Goal: Task Accomplishment & Management: Use online tool/utility

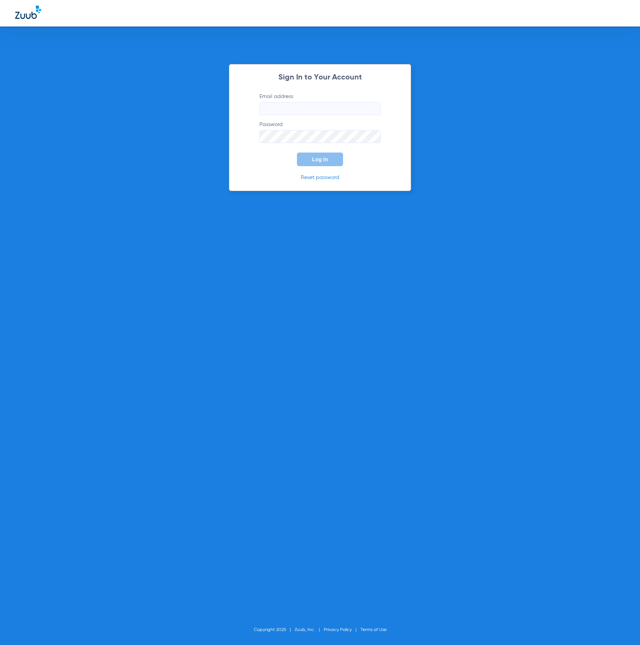
type input "[PERSON_NAME][EMAIL_ADDRESS][DOMAIN_NAME]"
click at [313, 155] on button "Log In" at bounding box center [320, 159] width 46 height 14
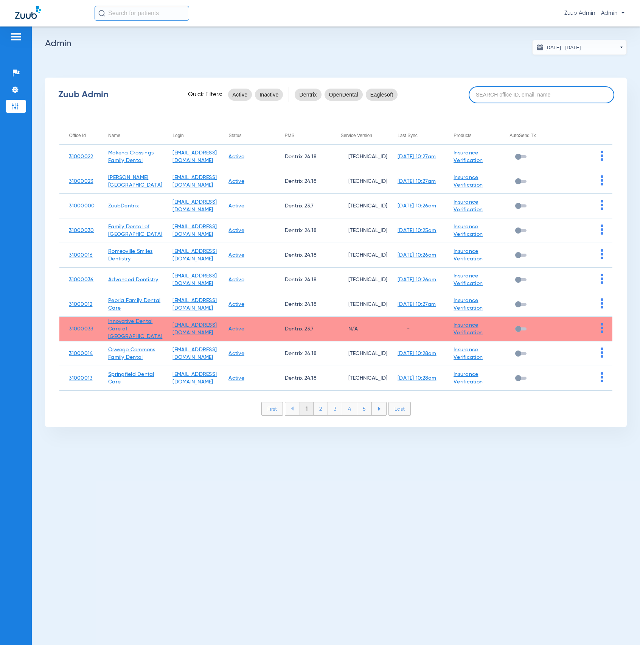
click at [587, 95] on input at bounding box center [542, 94] width 146 height 17
paste input "31000023"
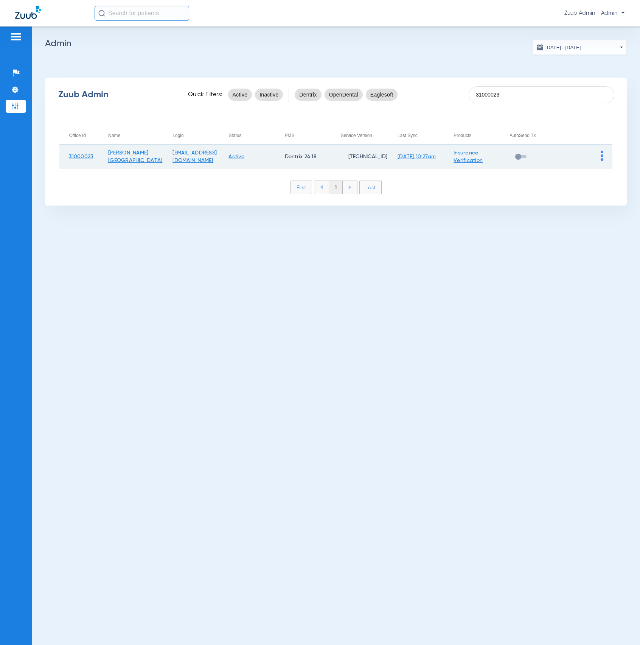
type input "31000023"
click at [603, 157] on img at bounding box center [602, 156] width 3 height 10
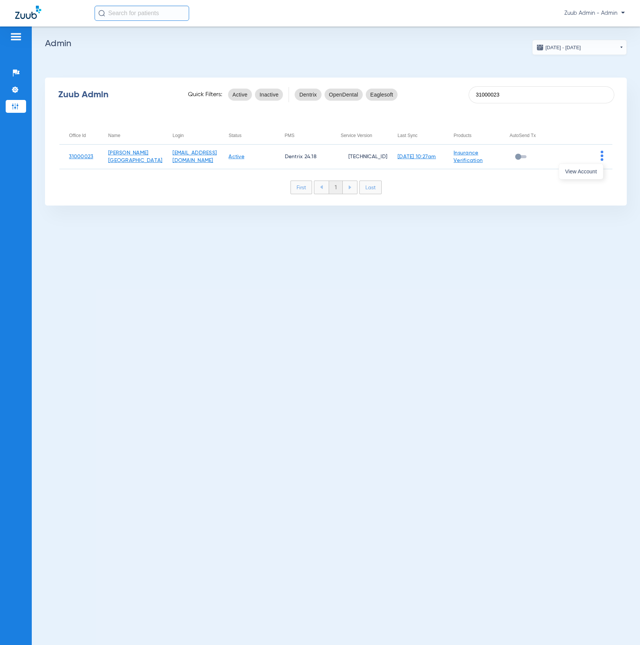
drag, startPoint x: 597, startPoint y: 166, endPoint x: 571, endPoint y: 199, distance: 41.2
click at [597, 166] on button "View Account" at bounding box center [581, 171] width 44 height 15
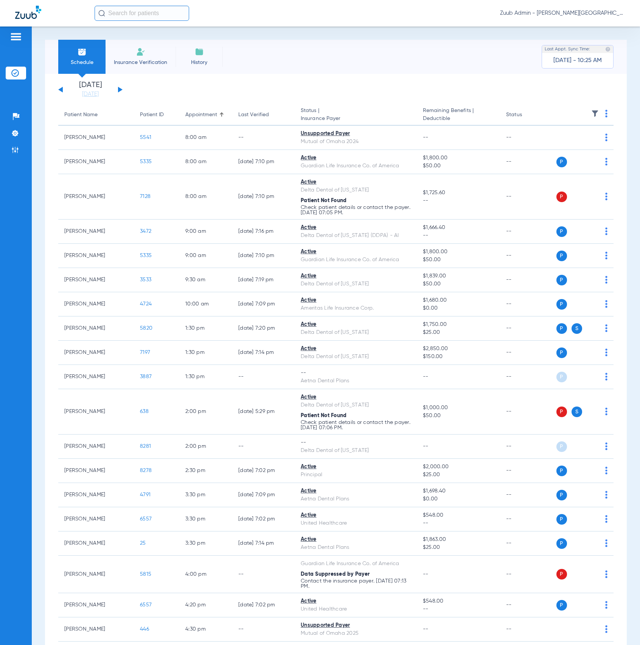
click at [171, 15] on input "text" at bounding box center [142, 13] width 95 height 15
paste input "7354"
type input "7354"
click at [141, 43] on td "[PERSON_NAME]" at bounding box center [125, 40] width 62 height 11
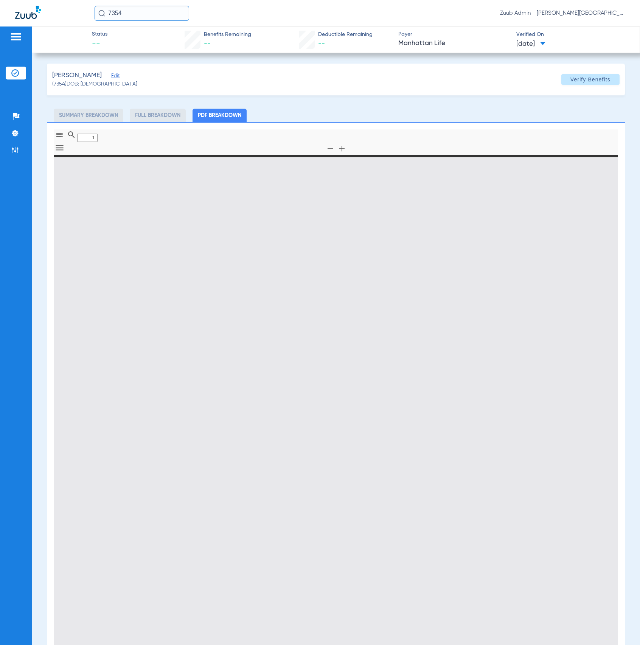
type input "0"
select select "page-width"
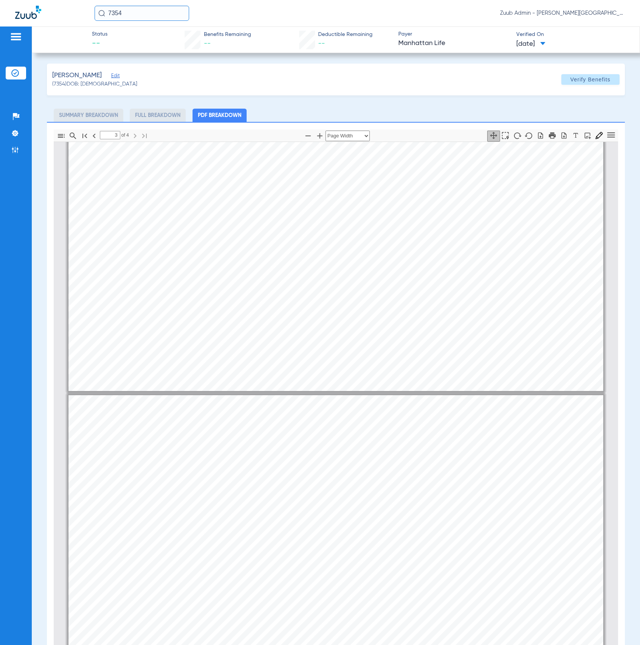
scroll to position [359, 0]
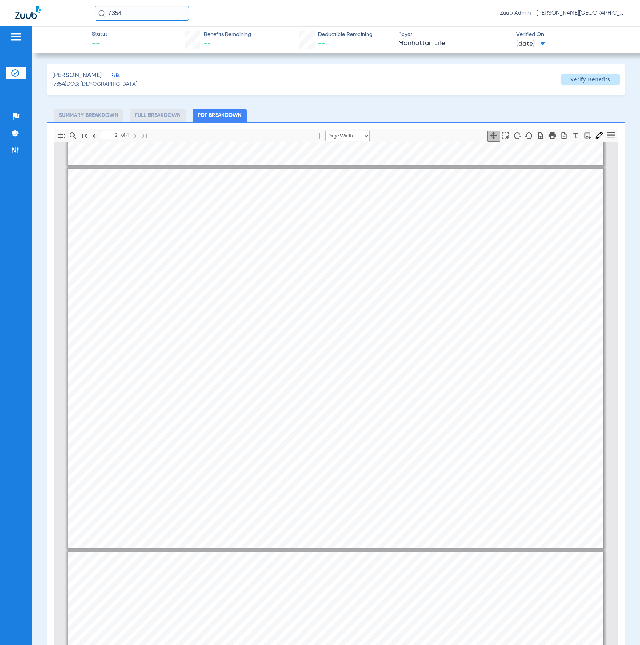
type input "1"
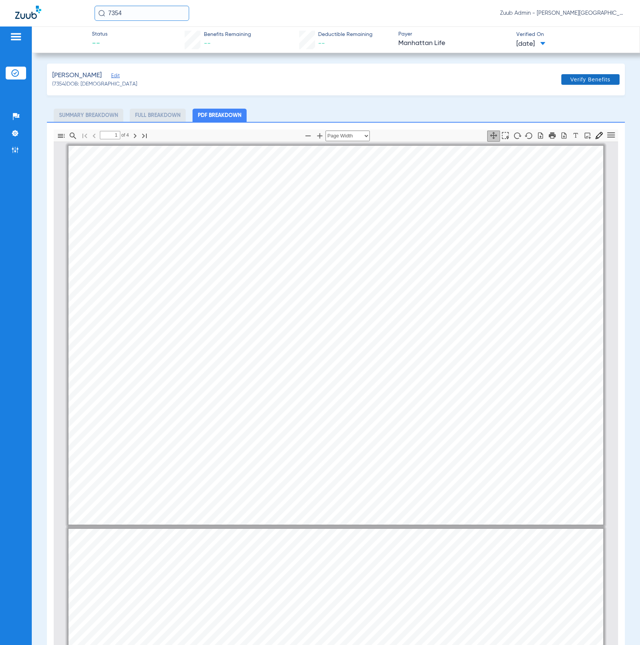
click at [584, 82] on span "Verify Benefits" at bounding box center [591, 79] width 40 height 6
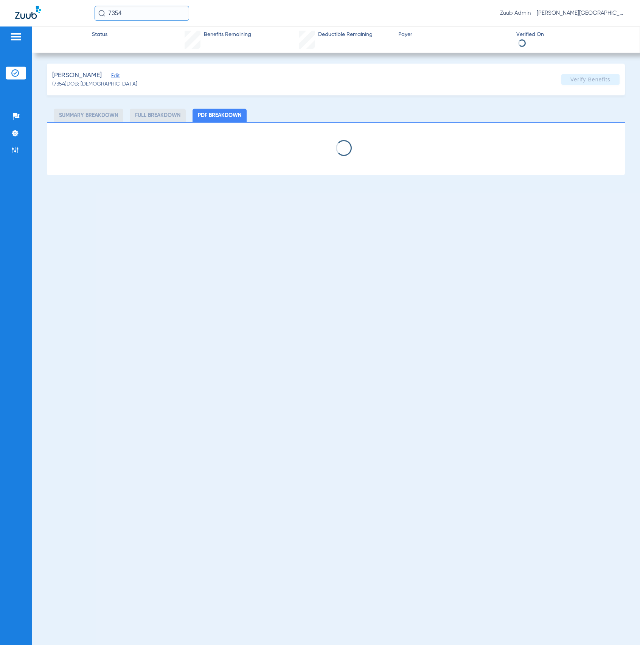
select select "page-width"
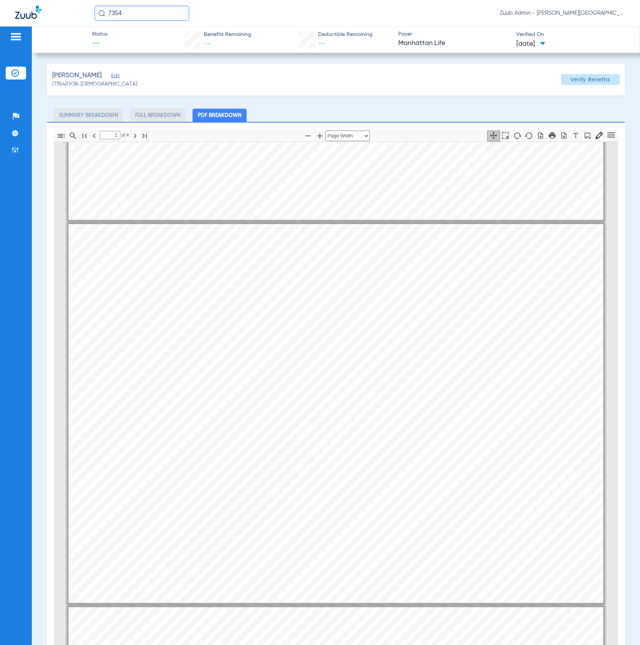
scroll to position [68, 0]
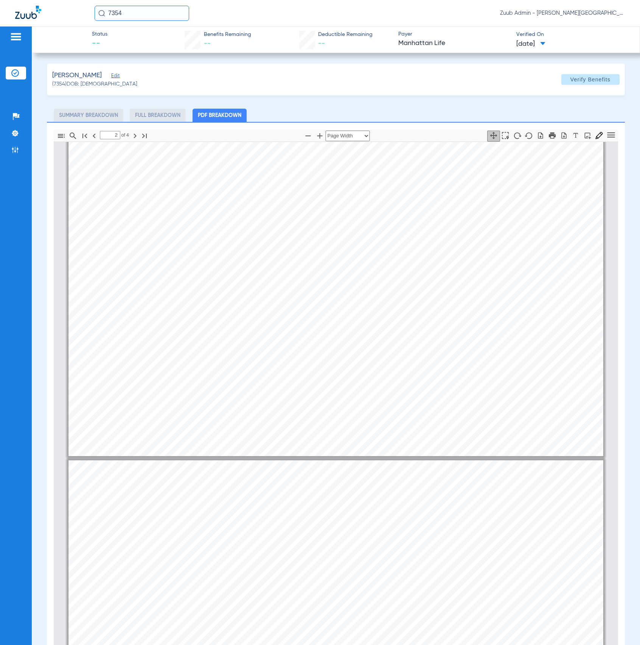
type input "1"
